Goal: Task Accomplishment & Management: Use online tool/utility

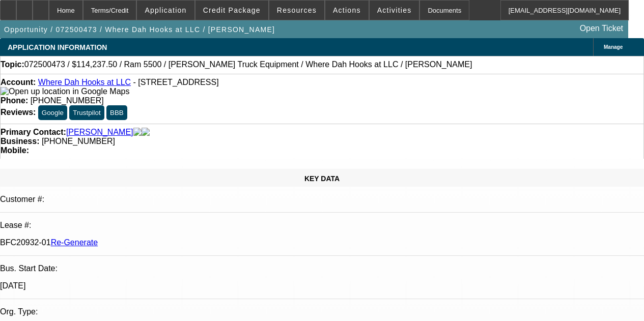
select select "3"
select select "0"
select select "2"
select select "0.1"
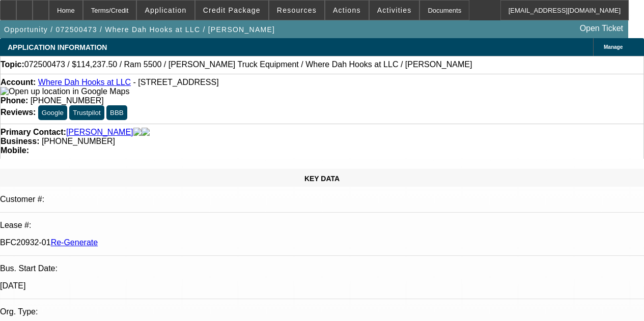
select select "4"
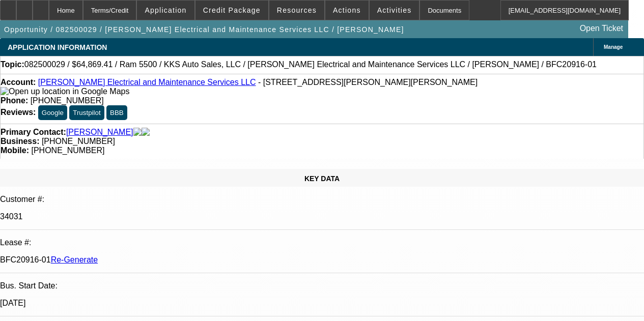
select select "4"
select select "0.1"
select select "2"
select select "0"
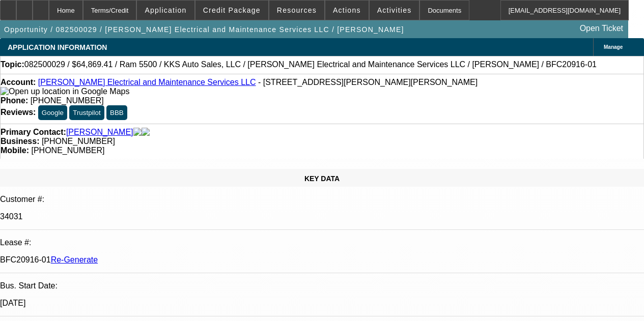
select select "6"
click at [419, 10] on div "Documents" at bounding box center [444, 10] width 50 height 20
click at [381, 7] on span "Activities" at bounding box center [394, 10] width 35 height 8
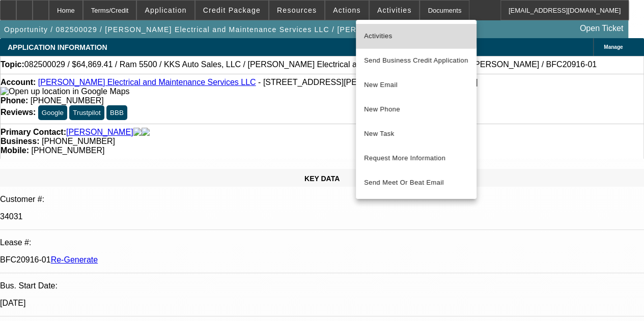
click at [378, 32] on span "Activities" at bounding box center [416, 36] width 104 height 12
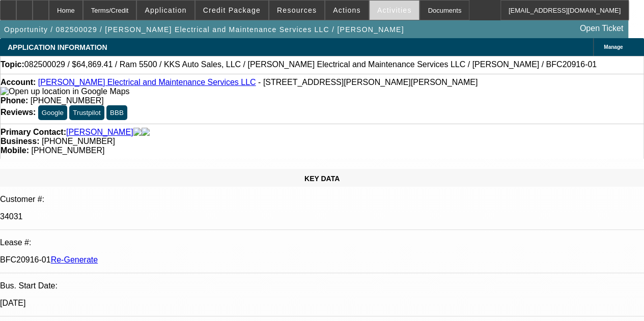
click at [379, 13] on span "Activities" at bounding box center [394, 10] width 35 height 8
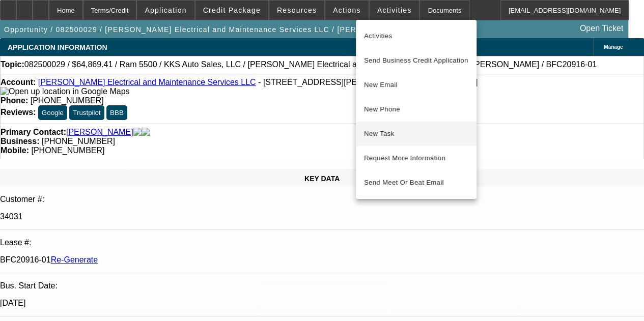
click at [377, 135] on span "New Task" at bounding box center [416, 134] width 104 height 12
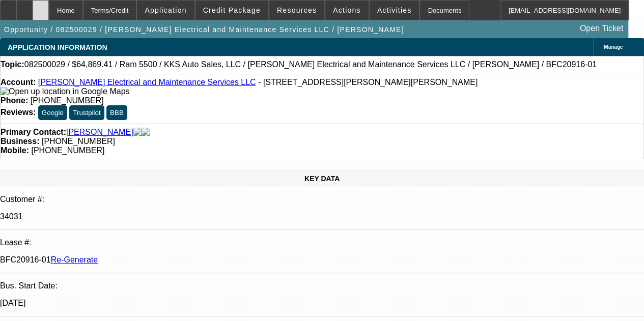
click at [41, 7] on icon at bounding box center [41, 7] width 0 height 0
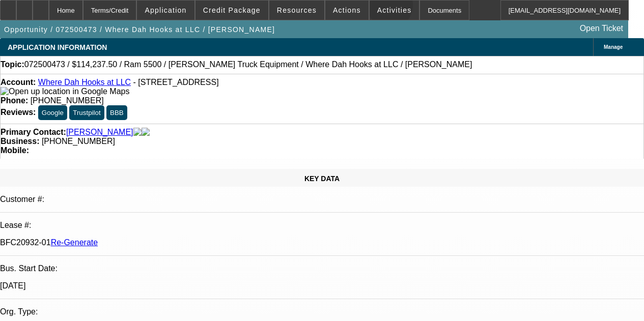
select select "3"
select select "0"
select select "2"
select select "0.1"
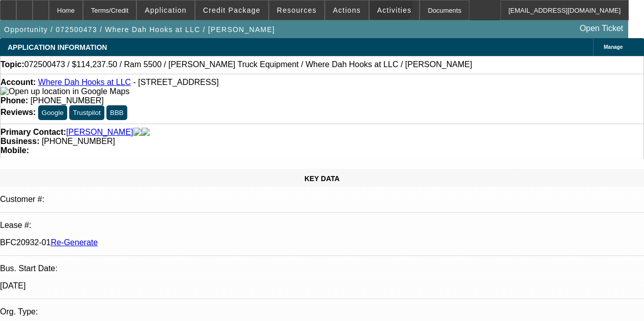
select select "4"
click at [377, 8] on span "Activities" at bounding box center [394, 10] width 35 height 8
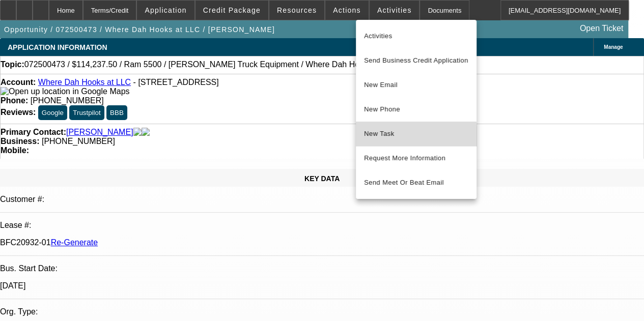
click at [383, 136] on span "New Task" at bounding box center [416, 134] width 104 height 12
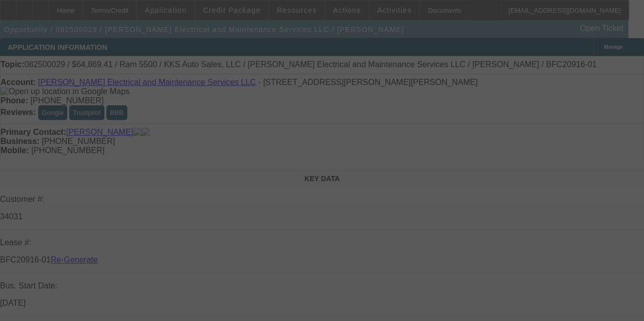
select select "4"
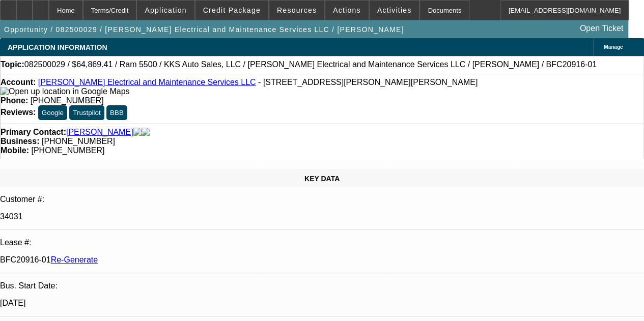
select select "0.1"
select select "2"
select select "0"
select select "6"
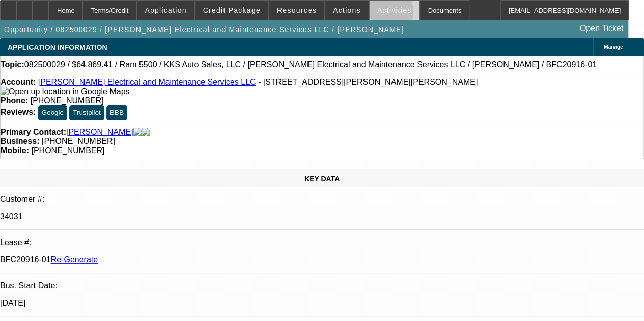
click at [371, 14] on span at bounding box center [395, 10] width 50 height 24
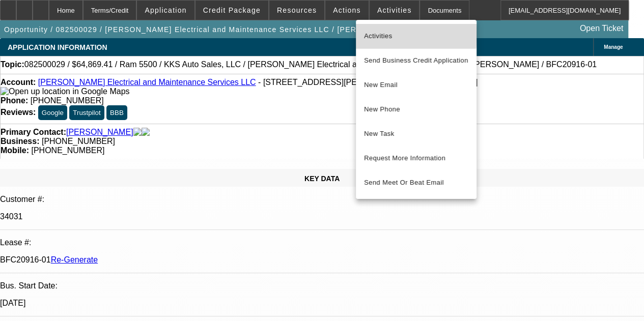
click at [374, 35] on span "Activities" at bounding box center [416, 36] width 104 height 12
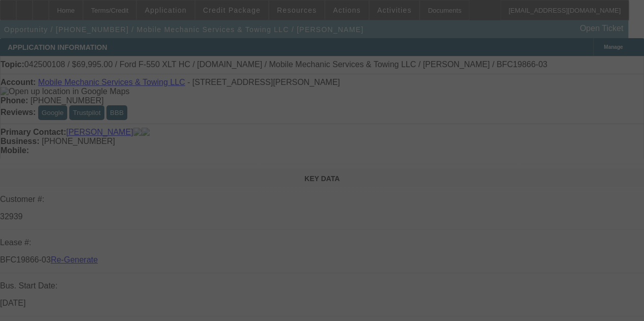
select select "4"
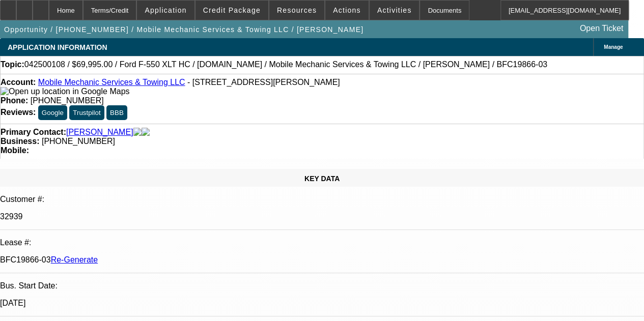
select select "0"
select select "2"
select select "0"
select select "6"
